Goal: Entertainment & Leisure: Consume media (video, audio)

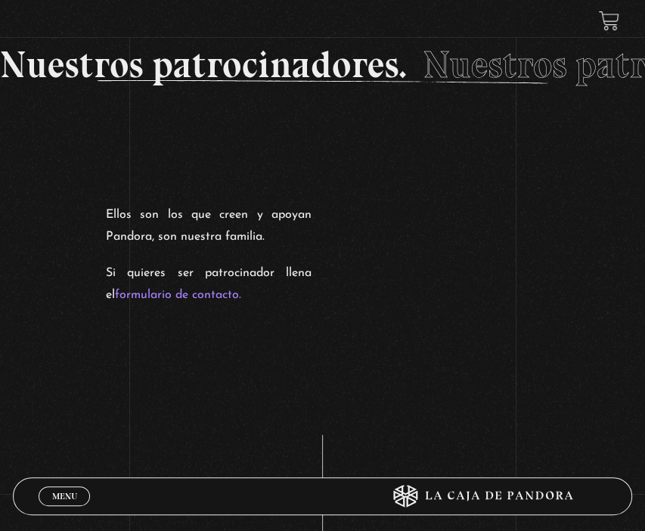
scroll to position [2188, 0]
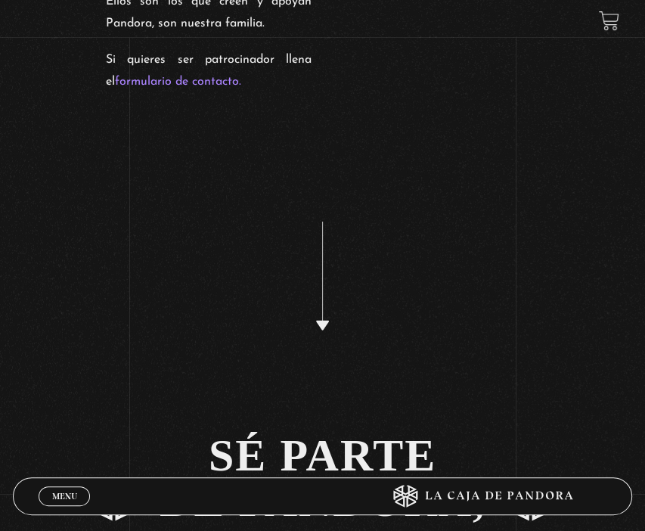
click at [57, 497] on span "Menu" at bounding box center [64, 495] width 25 height 9
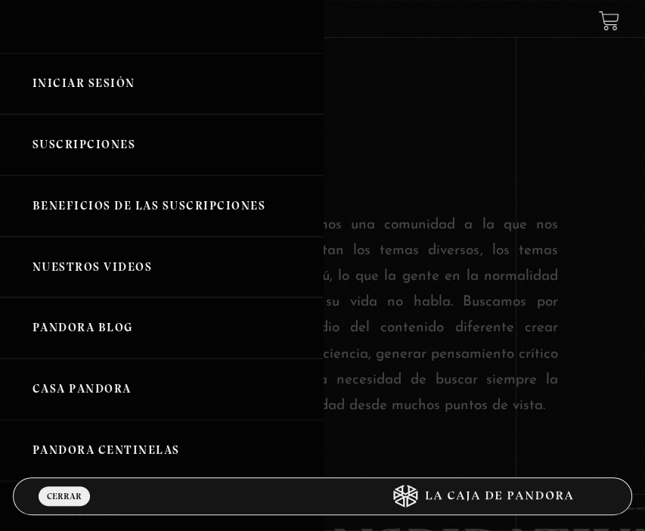
scroll to position [0, 0]
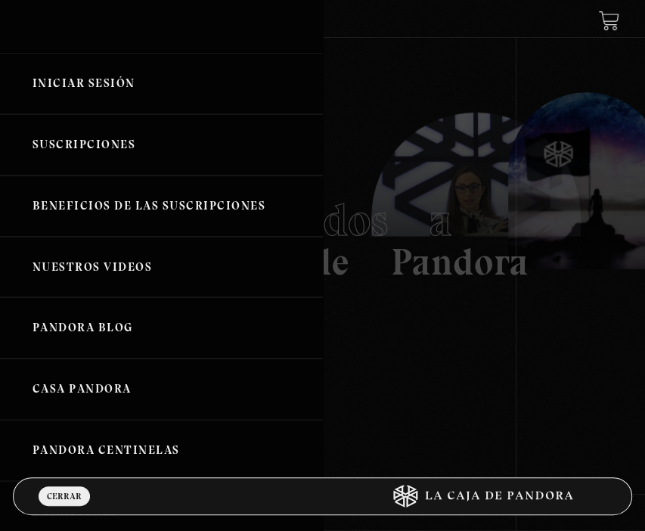
click at [144, 275] on link "Nuestros Videos" at bounding box center [161, 267] width 323 height 61
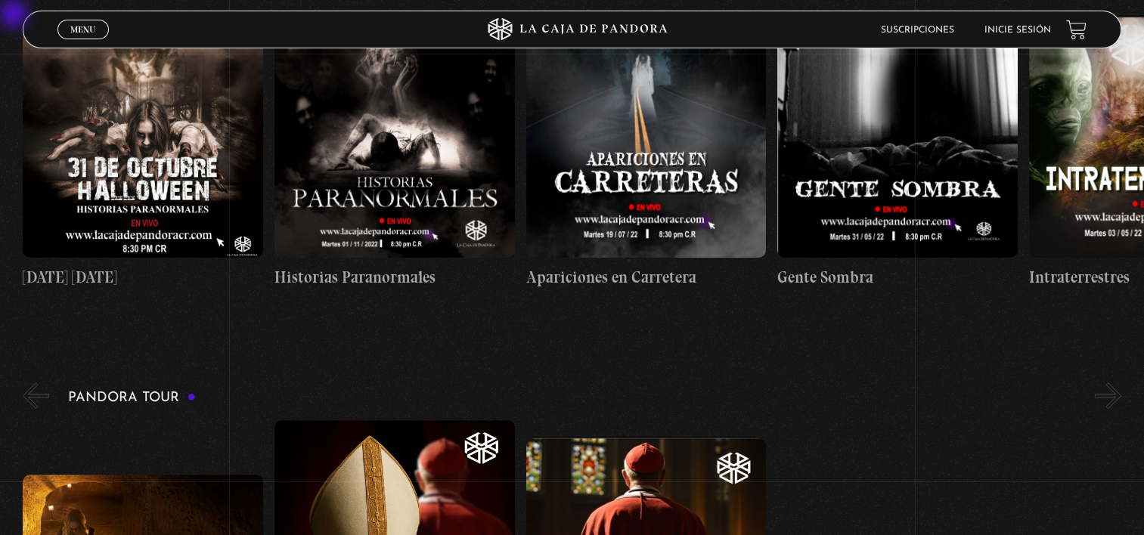
scroll to position [700, 0]
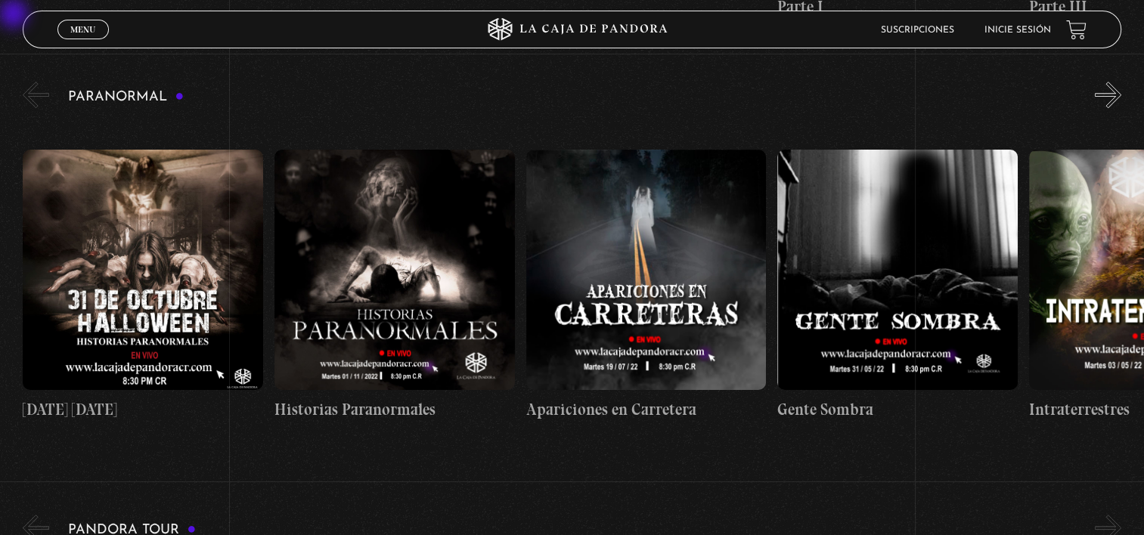
click at [395, 252] on figure at bounding box center [394, 270] width 240 height 240
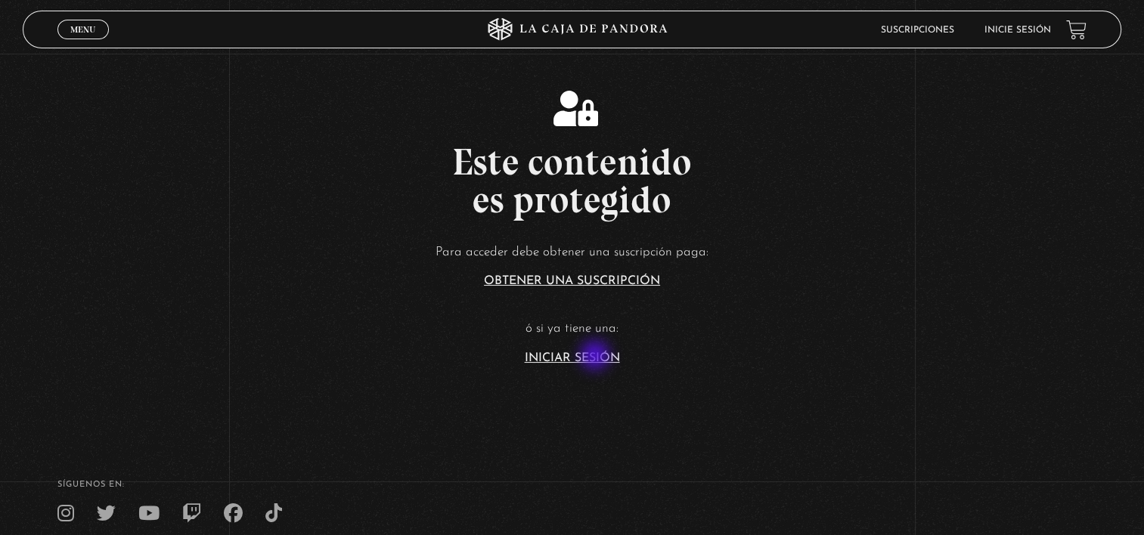
click at [596, 357] on link "Iniciar Sesión" at bounding box center [572, 358] width 95 height 12
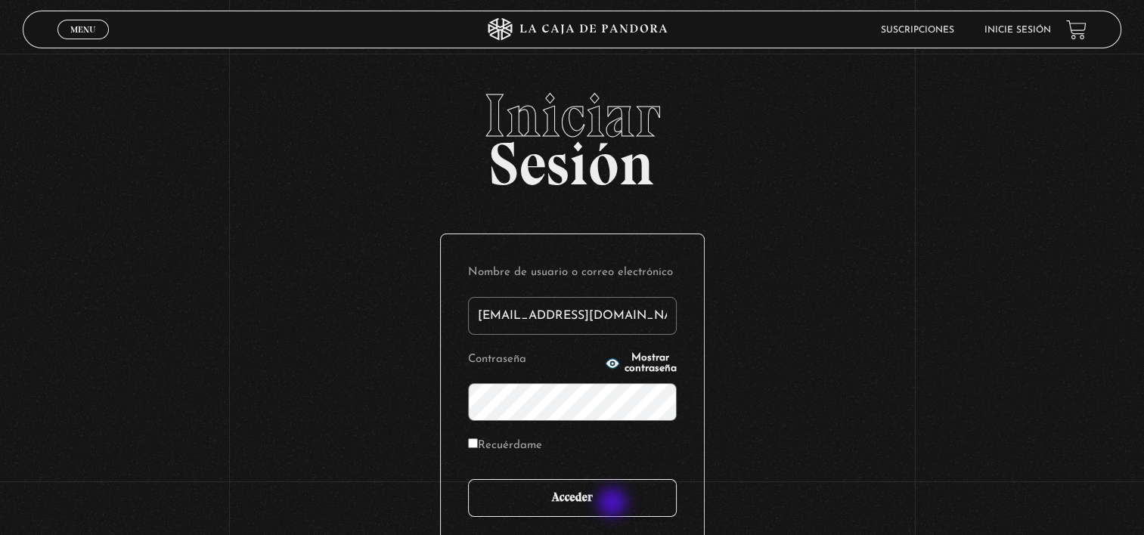
click at [614, 504] on input "Acceder" at bounding box center [572, 498] width 209 height 38
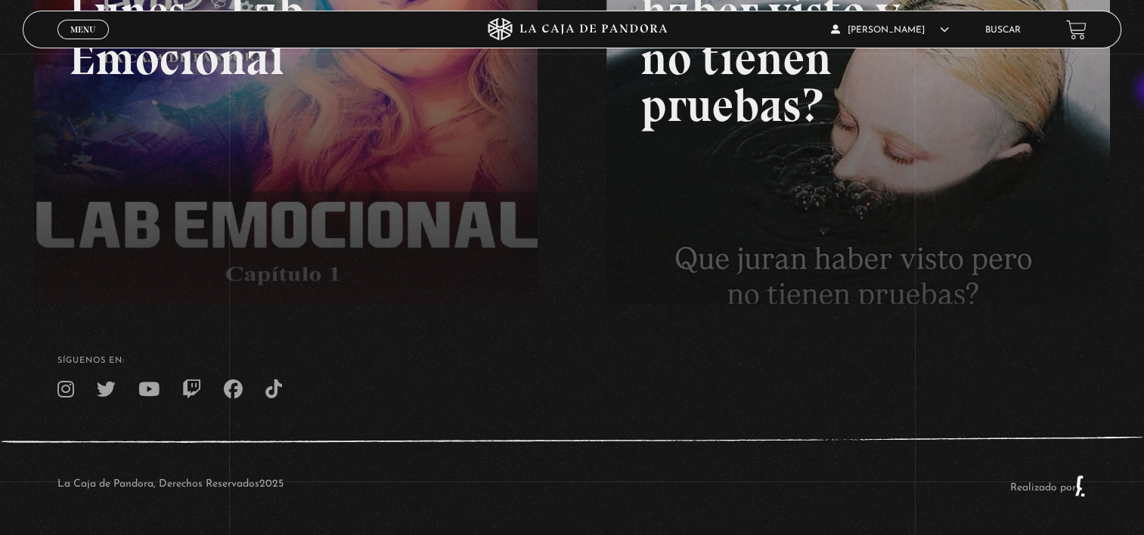
scroll to position [121, 0]
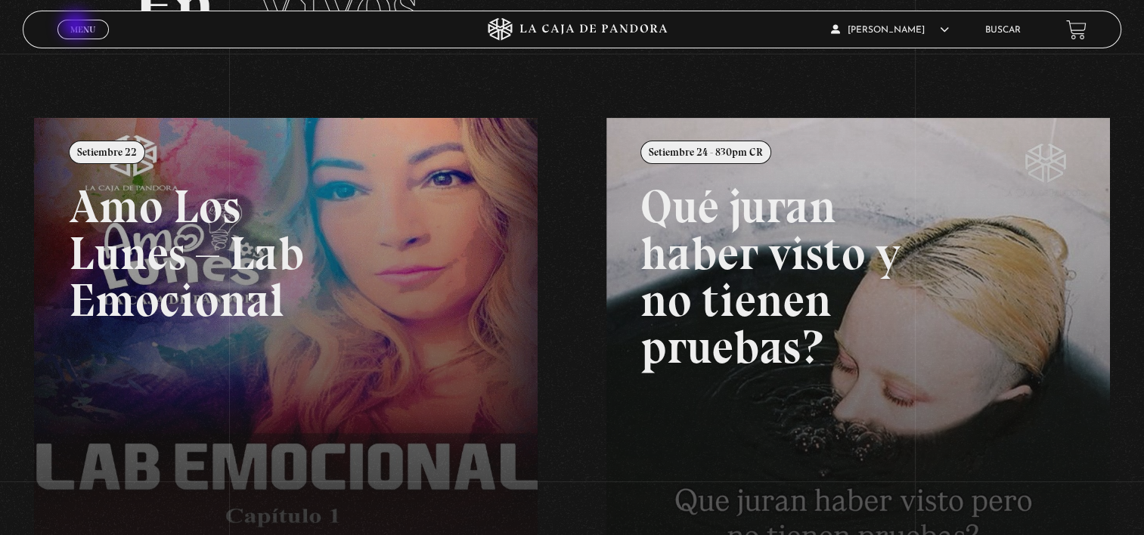
click at [77, 26] on span "Menu" at bounding box center [82, 29] width 25 height 9
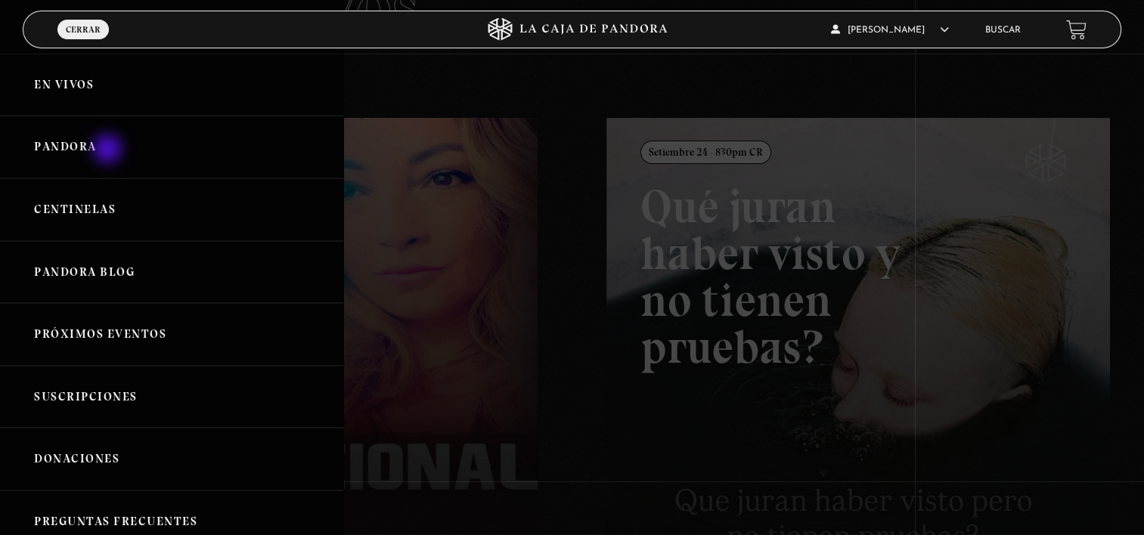
click at [109, 150] on link "Pandora" at bounding box center [171, 147] width 343 height 63
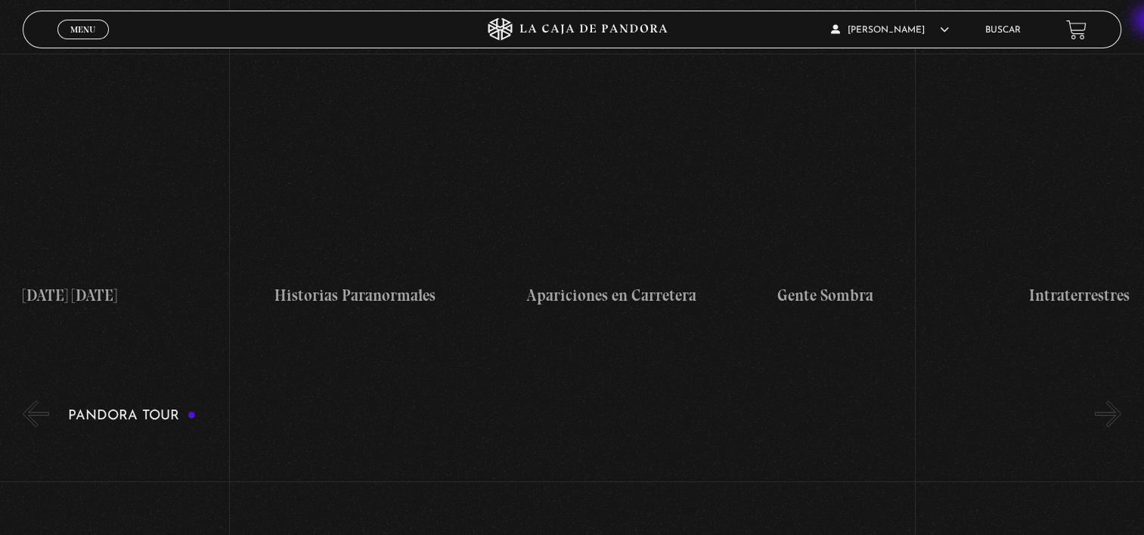
scroll to position [704, 0]
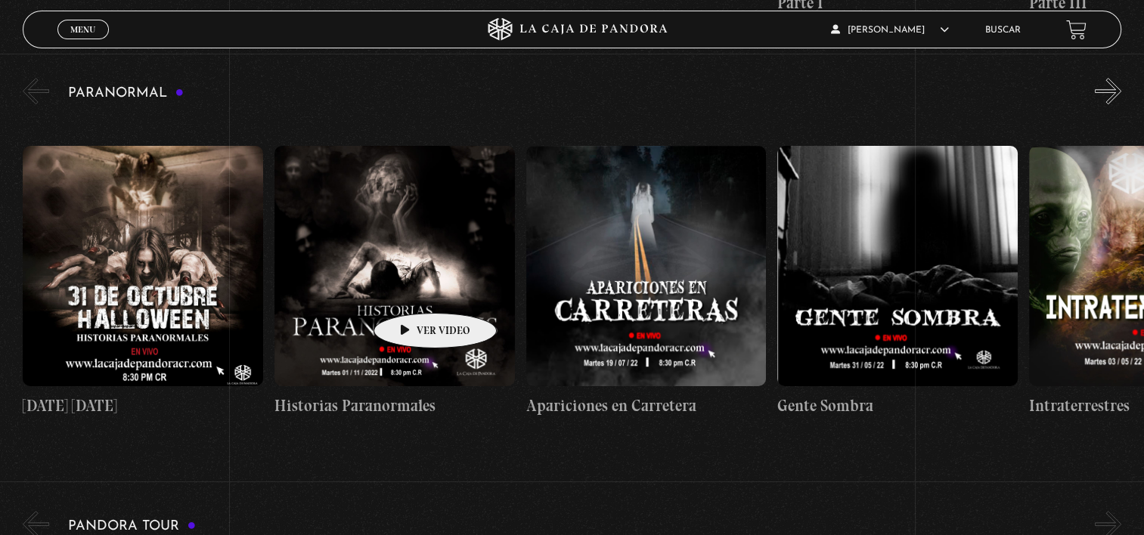
click at [411, 290] on figure at bounding box center [394, 266] width 240 height 240
